Goal: Navigation & Orientation: Find specific page/section

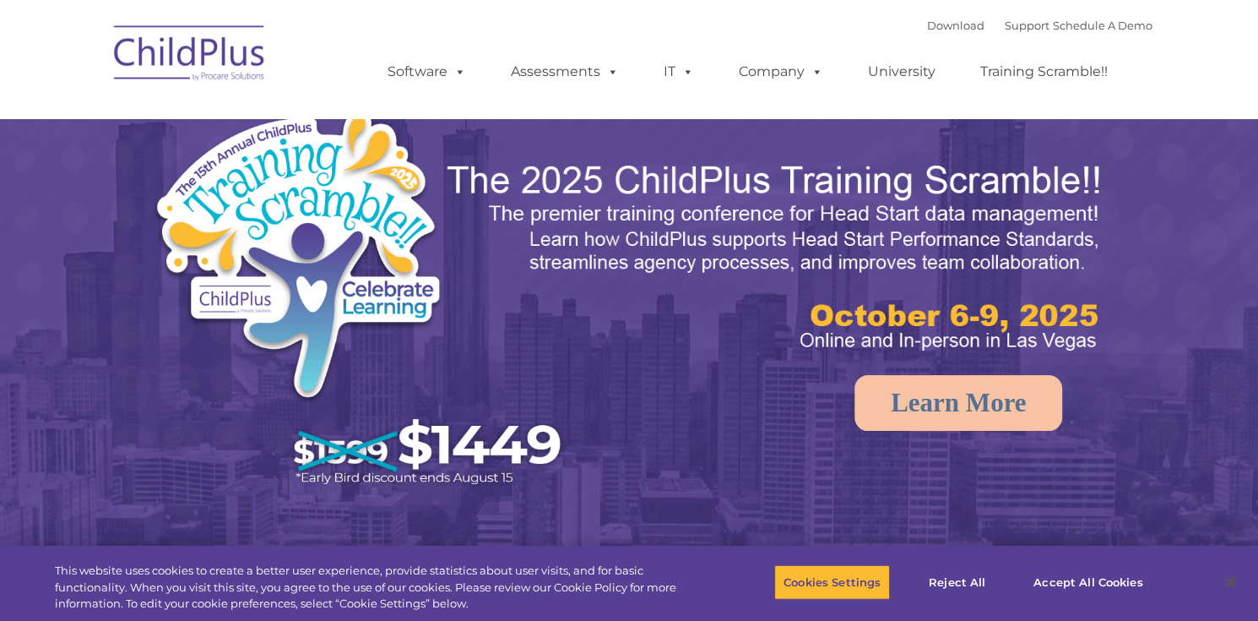
select select "MEDIUM"
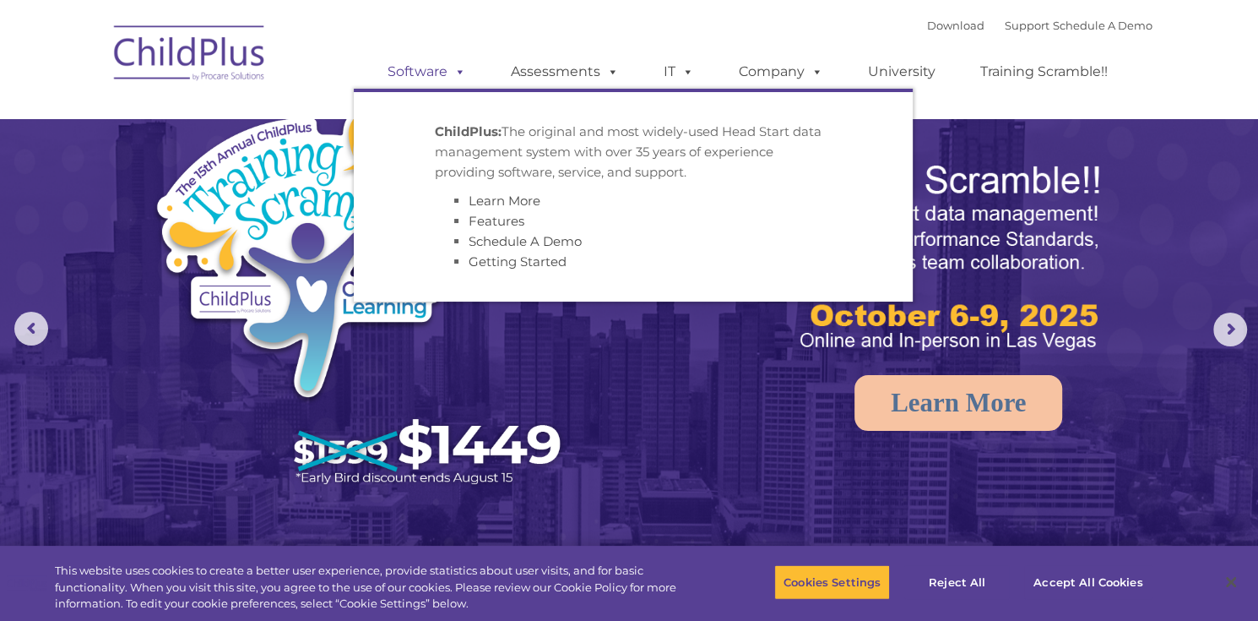
click at [434, 79] on link "Software" at bounding box center [427, 72] width 112 height 34
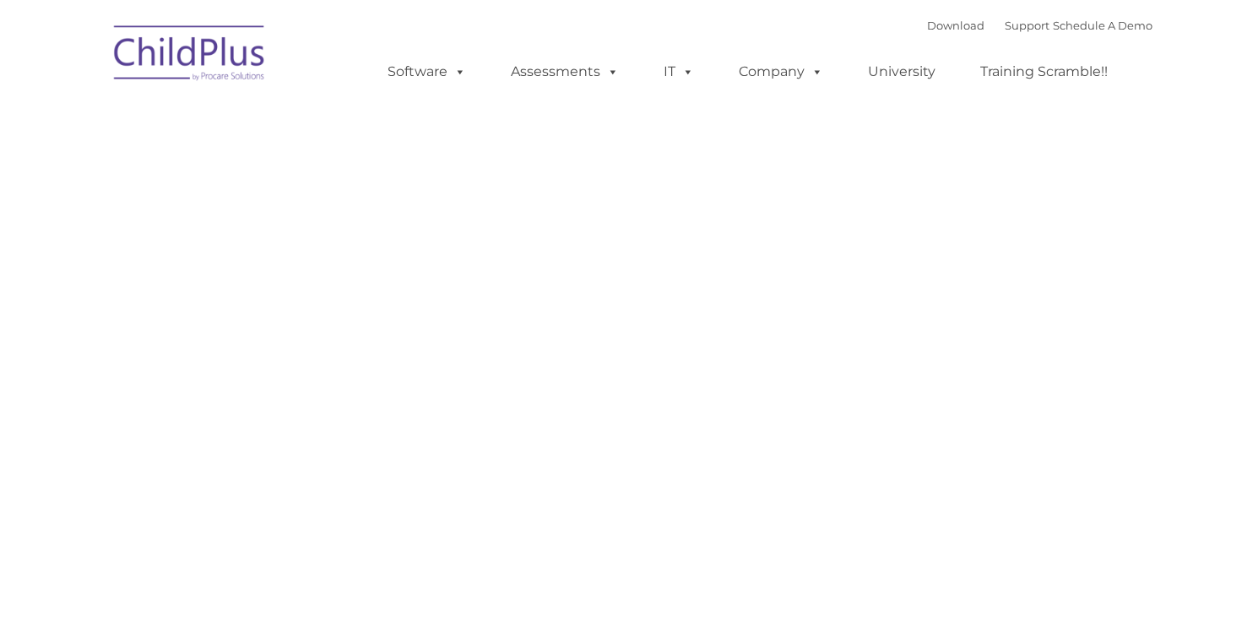
type input ""
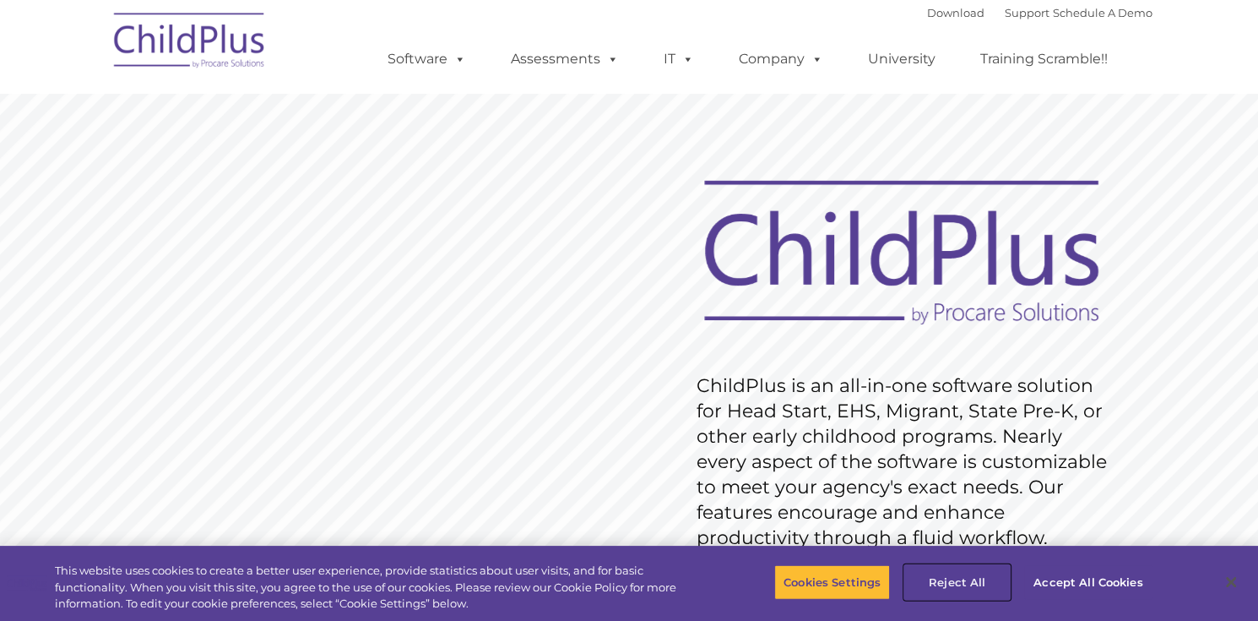
click at [976, 583] on button "Reject All" at bounding box center [958, 581] width 106 height 35
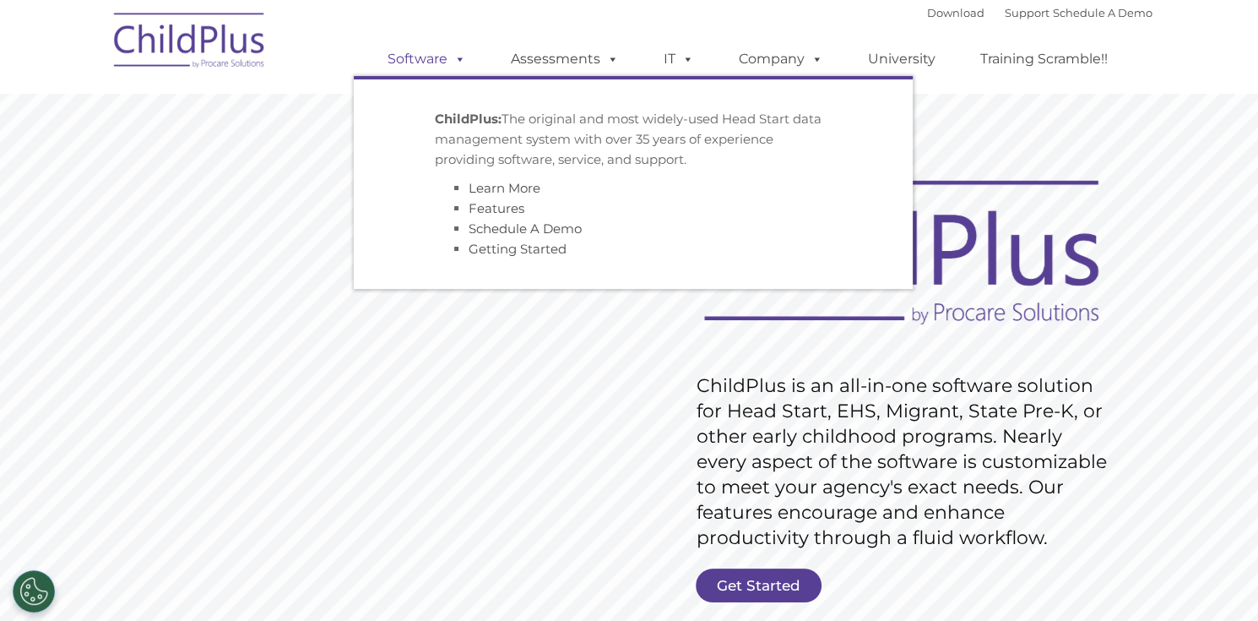
click at [462, 55] on span at bounding box center [457, 59] width 19 height 16
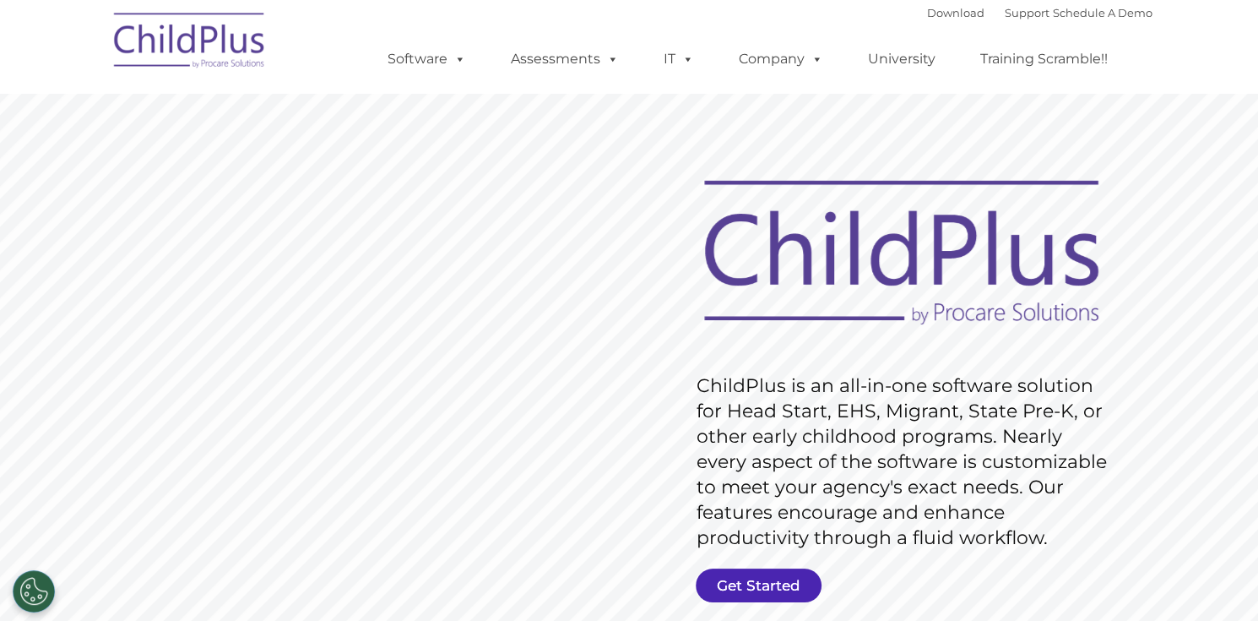
click at [775, 577] on link "Get Started" at bounding box center [759, 585] width 126 height 34
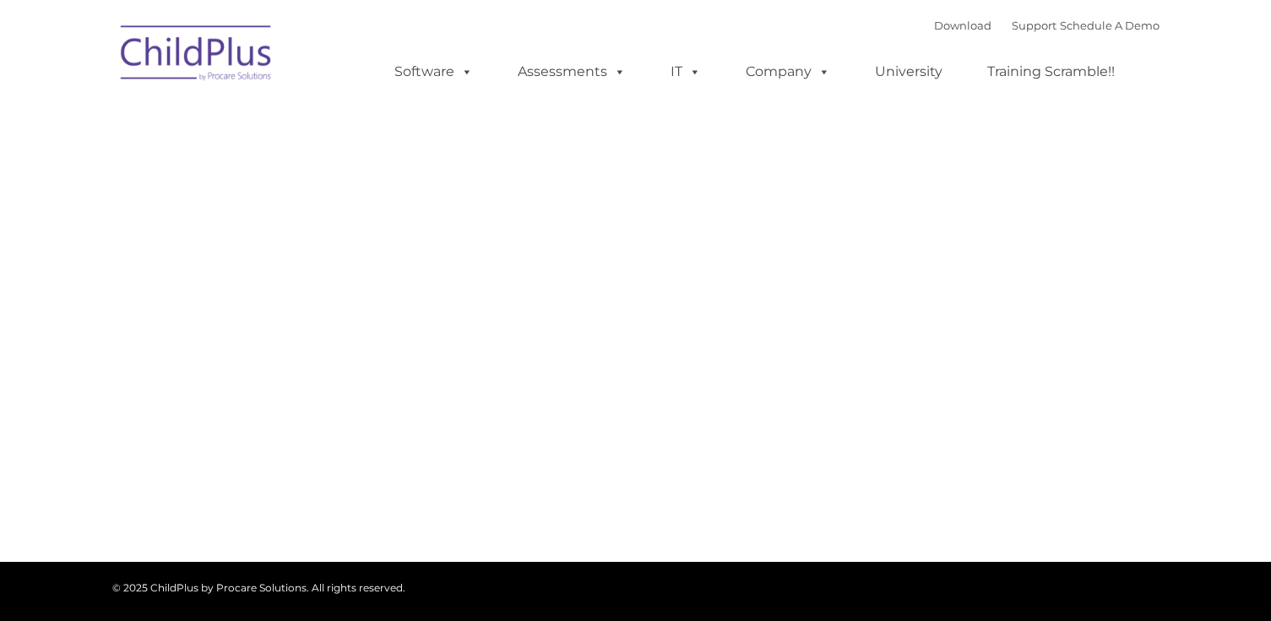
type input ""
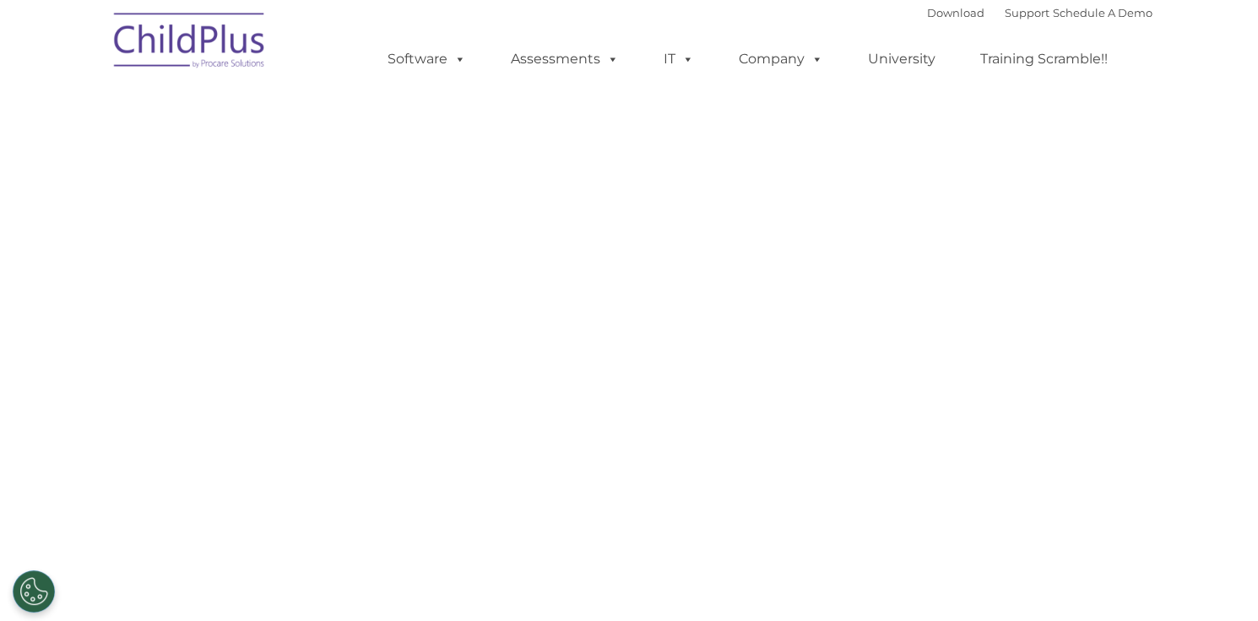
select select "MEDIUM"
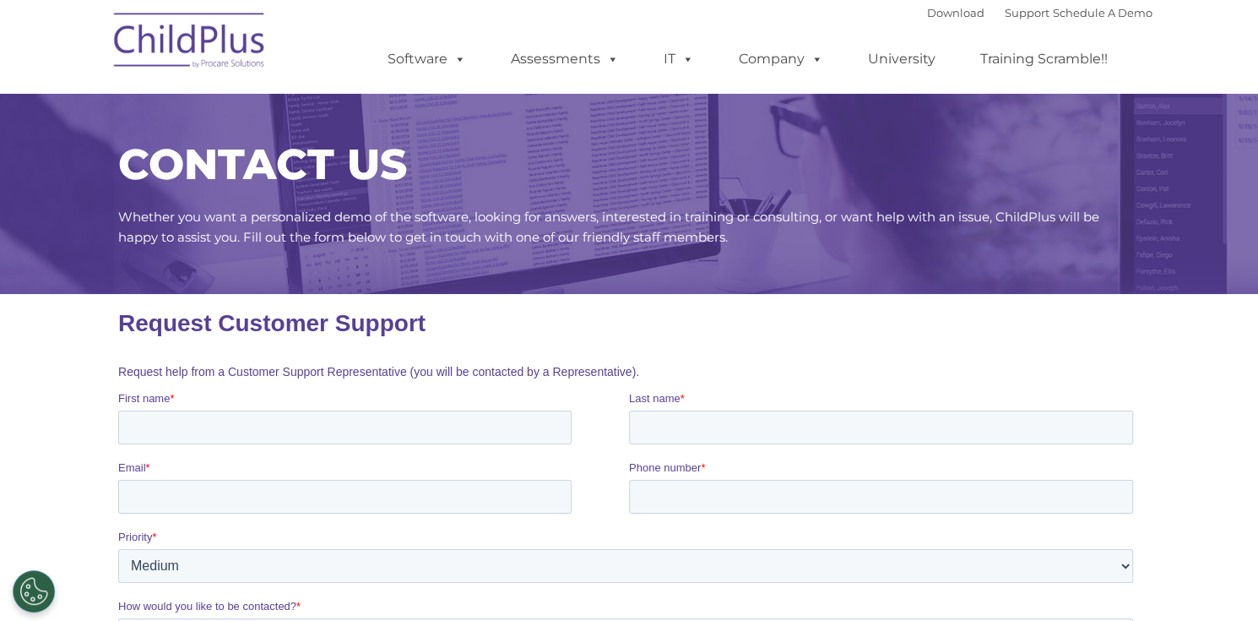
click at [197, 39] on img at bounding box center [190, 43] width 169 height 84
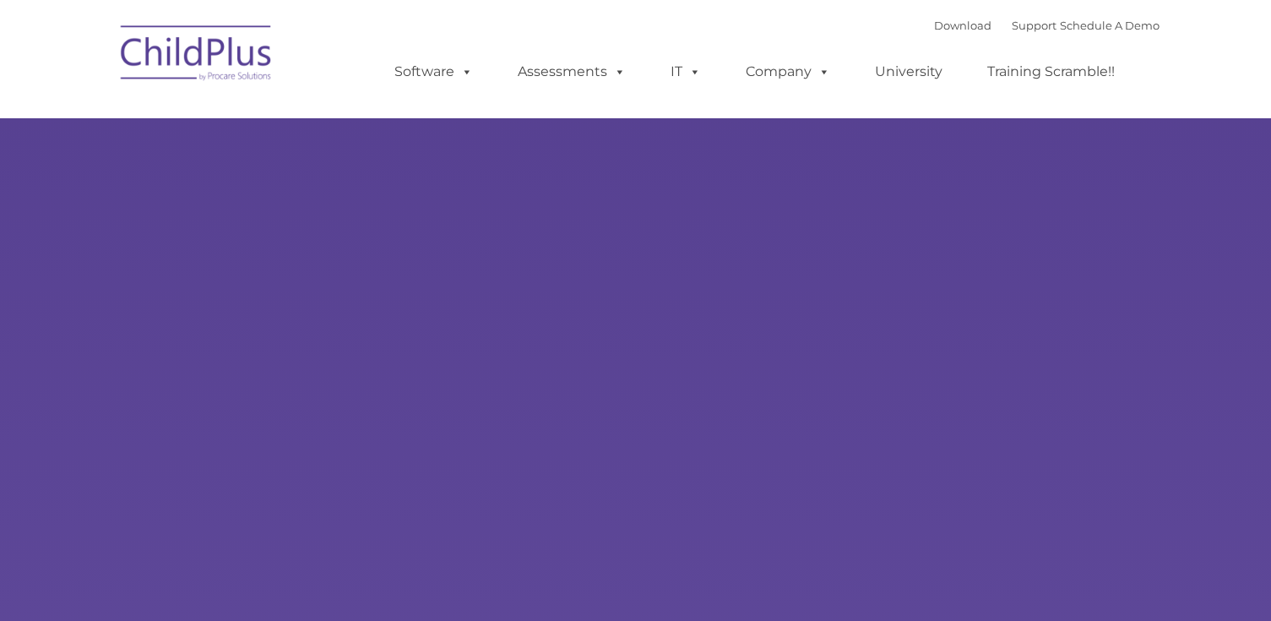
type input ""
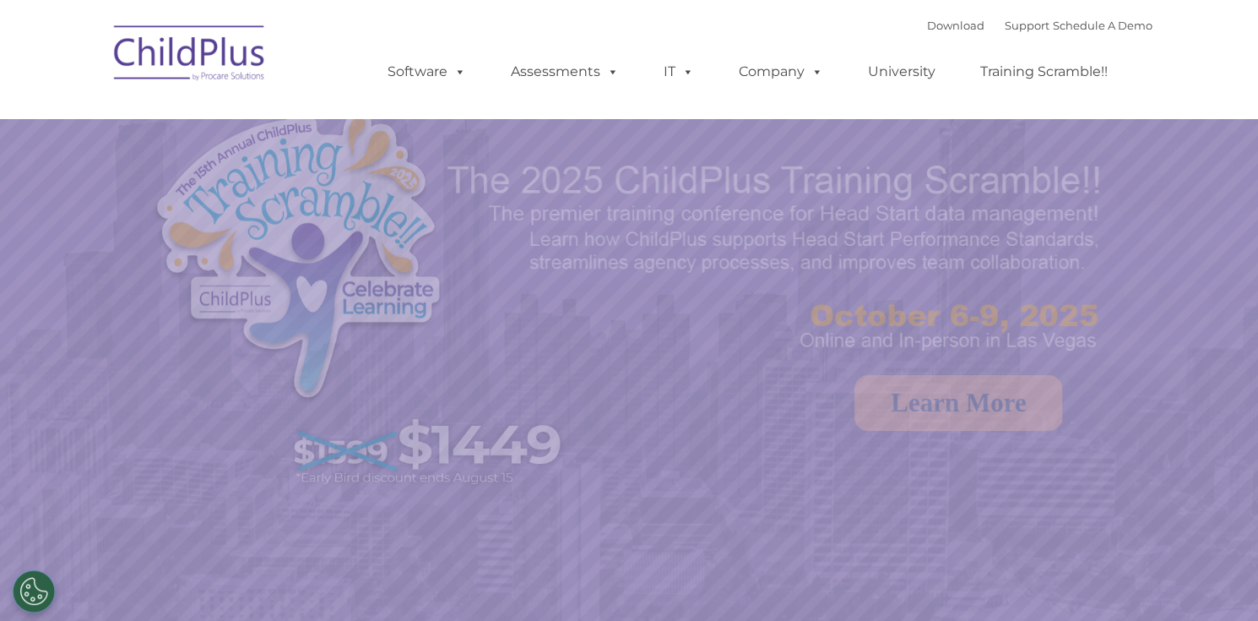
select select "MEDIUM"
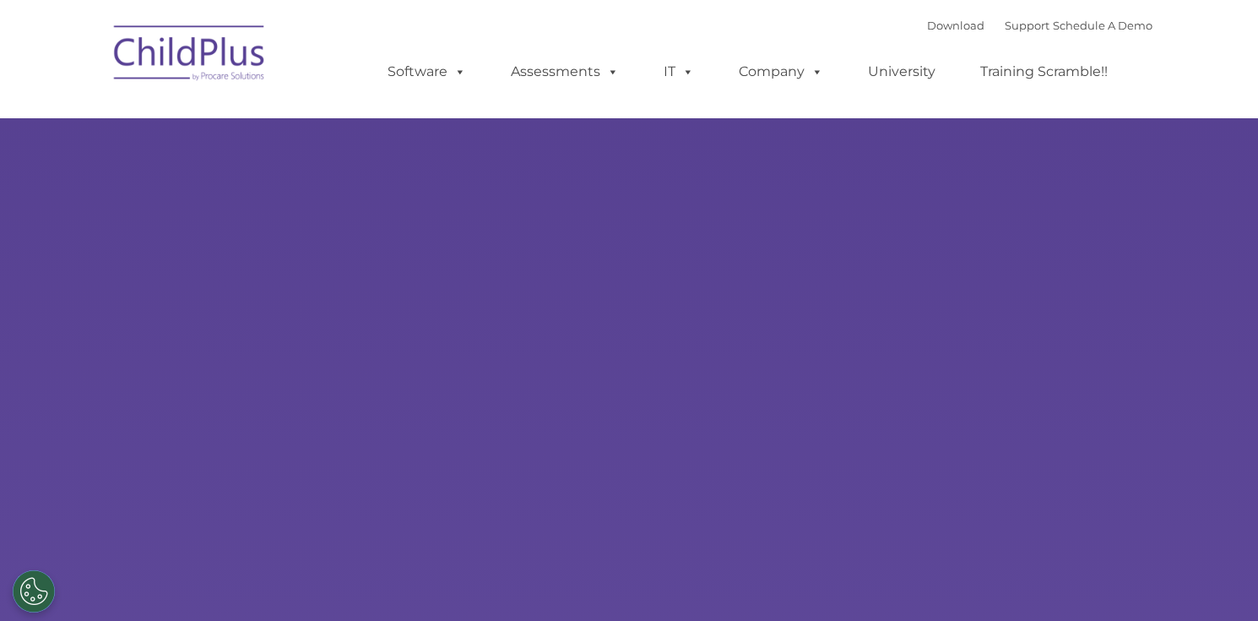
type input ""
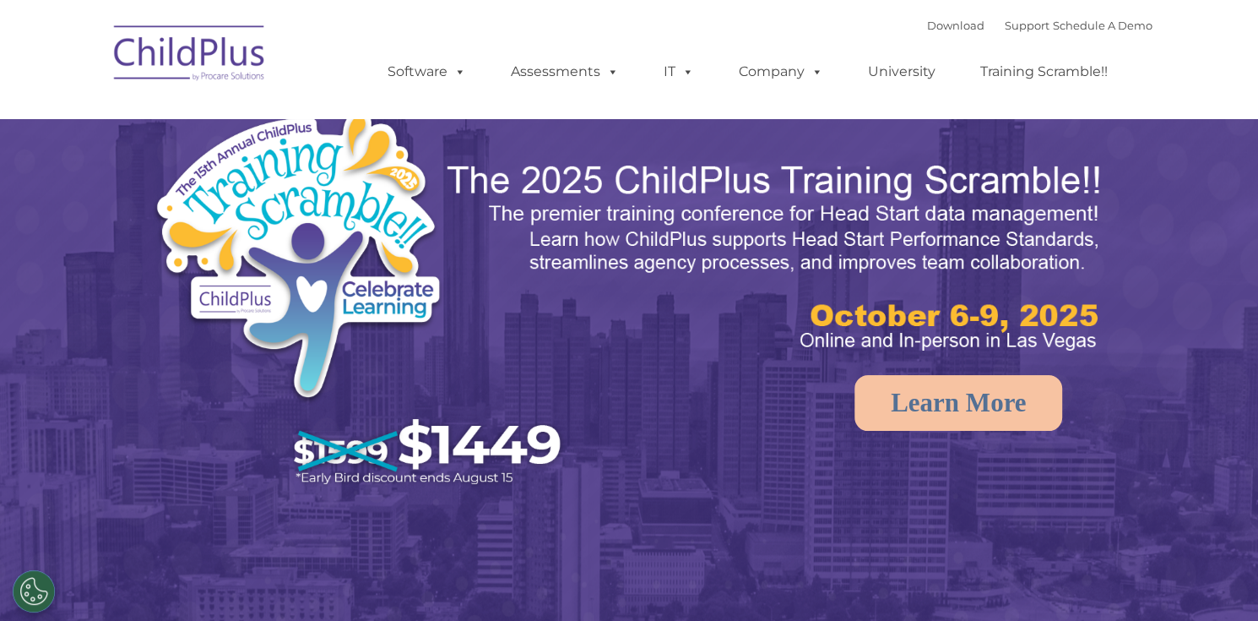
select select "MEDIUM"
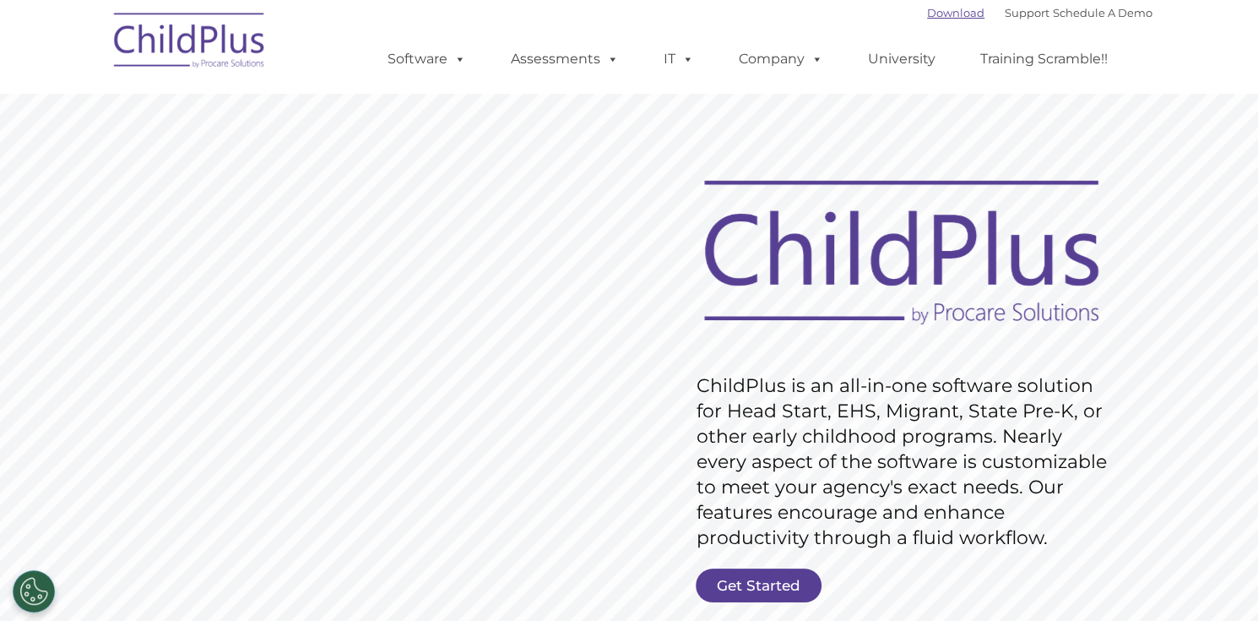
click at [927, 12] on link "Download" at bounding box center [955, 13] width 57 height 14
click at [1215, 68] on nav "Download Support | Schedule A Demo  MENU MENU Software ChildPlus: The original…" at bounding box center [629, 46] width 1258 height 93
